Goal: Check status: Check status

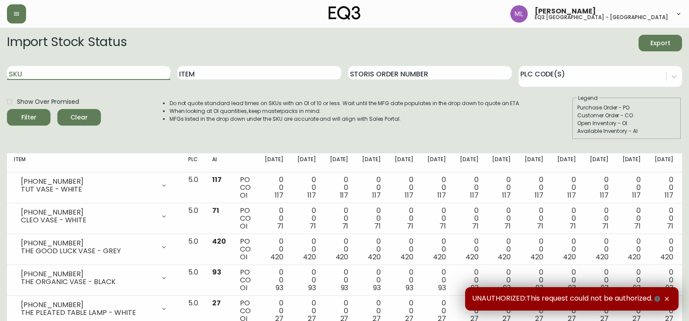
click at [154, 70] on input "SKU" at bounding box center [88, 73] width 163 height 14
paste input "[PHONE_NUMBER]"
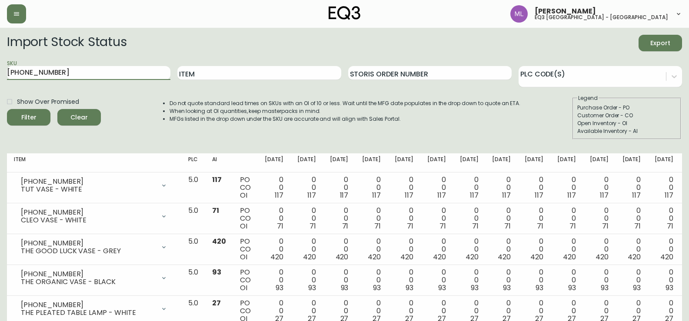
type input "[PHONE_NUMBER]"
click at [7, 109] on button "Filter" at bounding box center [28, 117] width 43 height 17
